Goal: Information Seeking & Learning: Learn about a topic

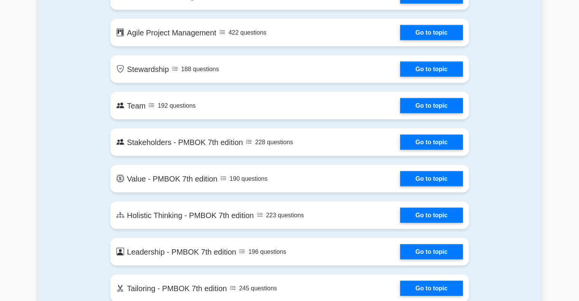
scroll to position [1484, 0]
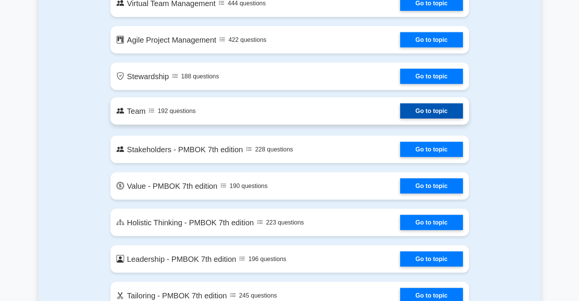
click at [400, 113] on link "Go to topic" at bounding box center [431, 111] width 62 height 15
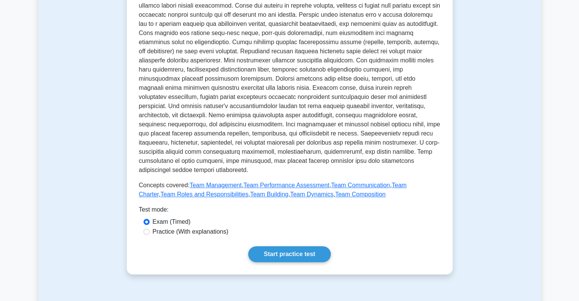
scroll to position [266, 0]
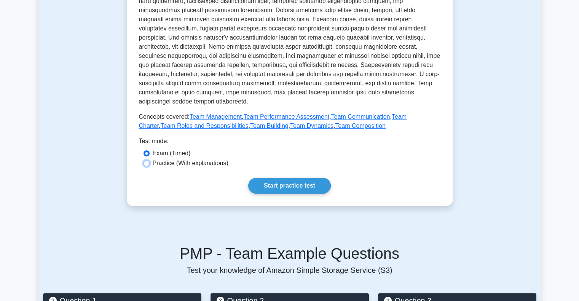
click at [148, 160] on input "Practice (With explanations)" at bounding box center [146, 163] width 6 height 6
radio input "true"
click at [306, 178] on link "Start practice test" at bounding box center [289, 186] width 83 height 16
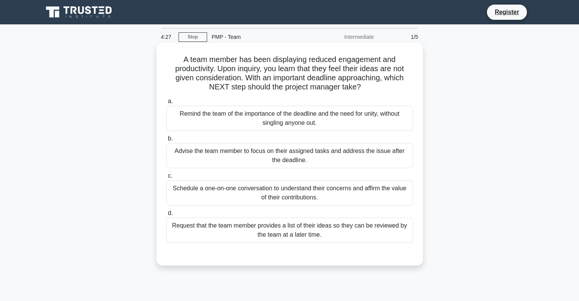
click at [318, 191] on div "Schedule a one-on-one conversation to understand their concerns and affirm the …" at bounding box center [289, 192] width 247 height 25
click at [166, 178] on input "c. Schedule a one-on-one conversation to understand their concerns and affirm t…" at bounding box center [166, 176] width 0 height 5
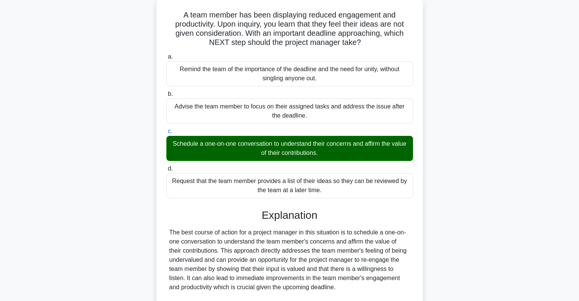
scroll to position [152, 0]
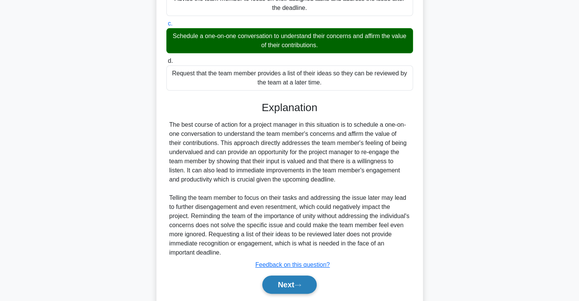
click at [288, 281] on button "Next" at bounding box center [289, 285] width 54 height 18
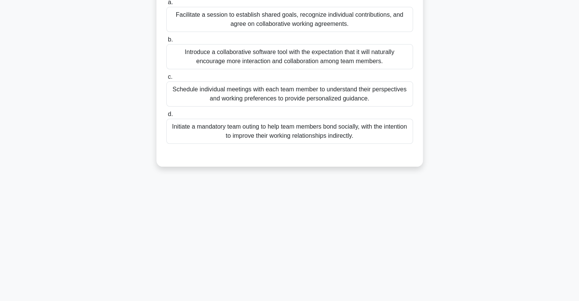
scroll to position [0, 0]
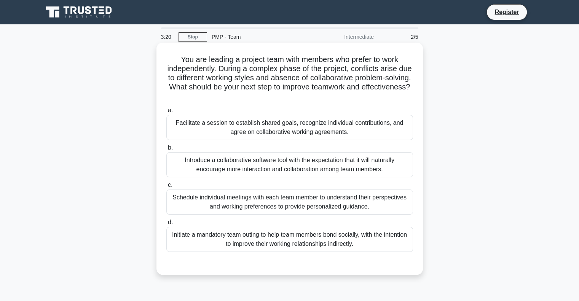
click at [257, 116] on div "Facilitate a session to establish shared goals, recognize individual contributi…" at bounding box center [289, 127] width 247 height 25
click at [166, 113] on input "a. Facilitate a session to establish shared goals, recognize individual contrib…" at bounding box center [166, 110] width 0 height 5
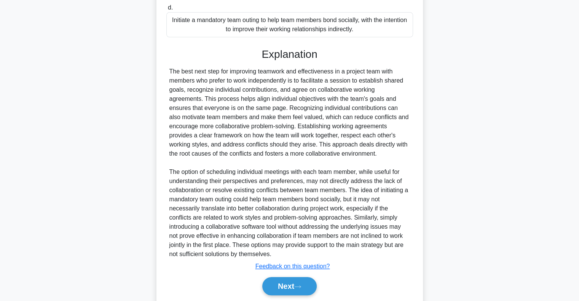
scroll to position [228, 0]
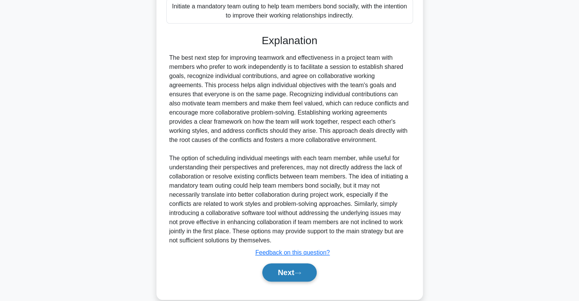
click at [284, 263] on button "Next" at bounding box center [289, 272] width 54 height 18
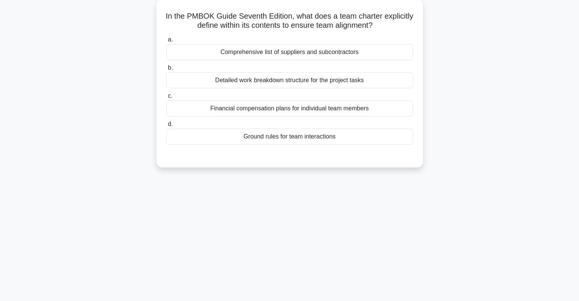
scroll to position [0, 0]
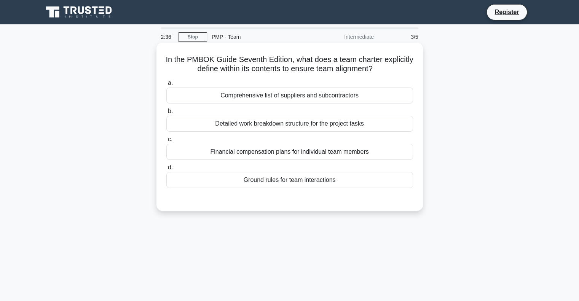
click at [299, 182] on div "Ground rules for team interactions" at bounding box center [289, 180] width 247 height 16
click at [166, 170] on input "d. Ground rules for team interactions" at bounding box center [166, 167] width 0 height 5
